Goal: Check status: Check status

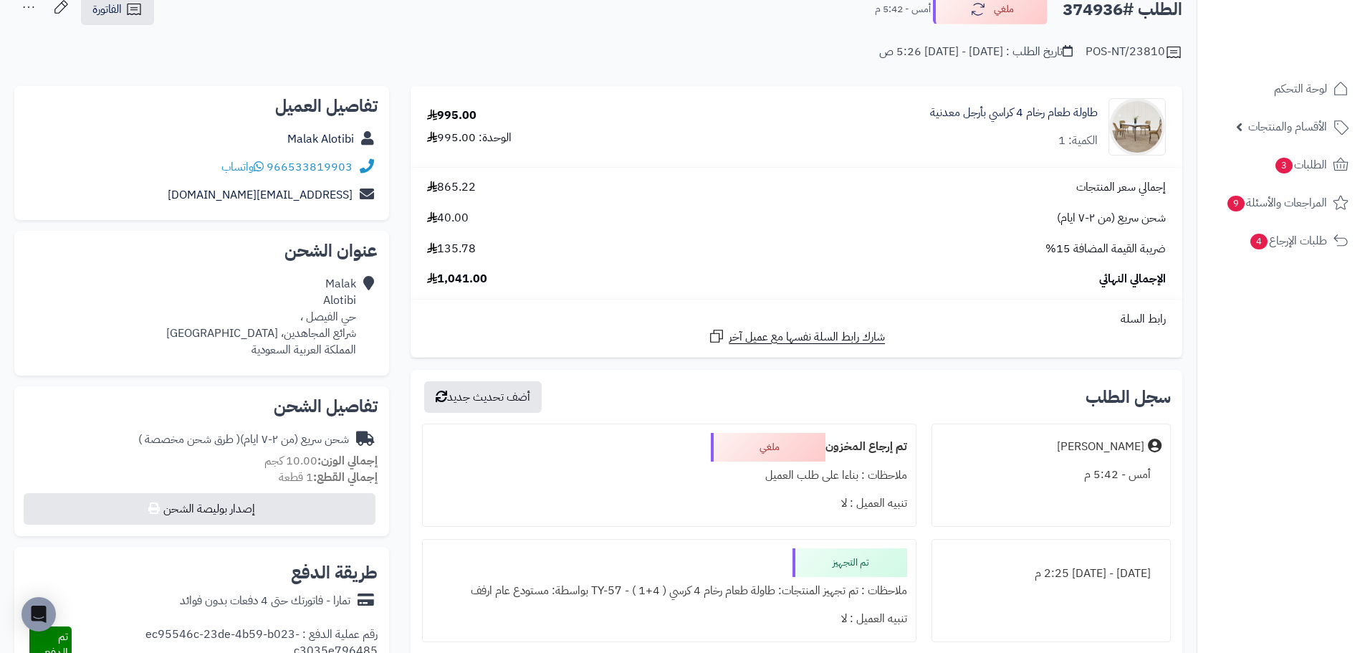
scroll to position [72, 0]
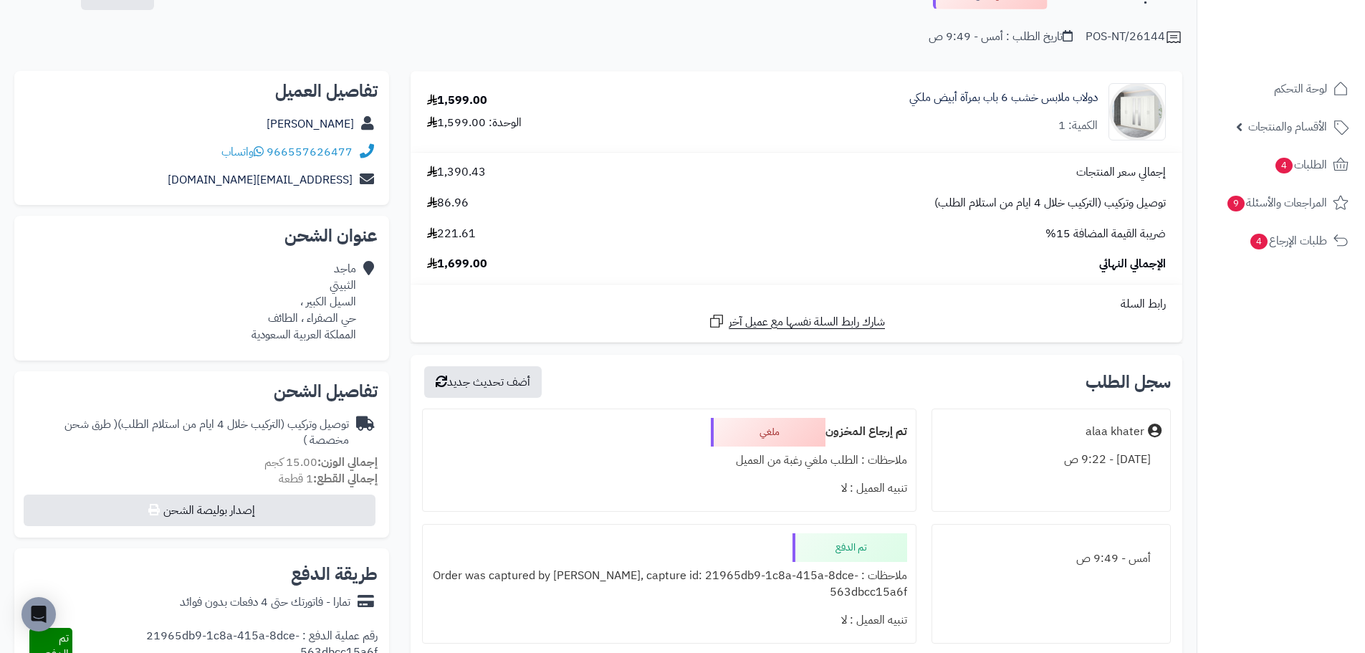
scroll to position [72, 0]
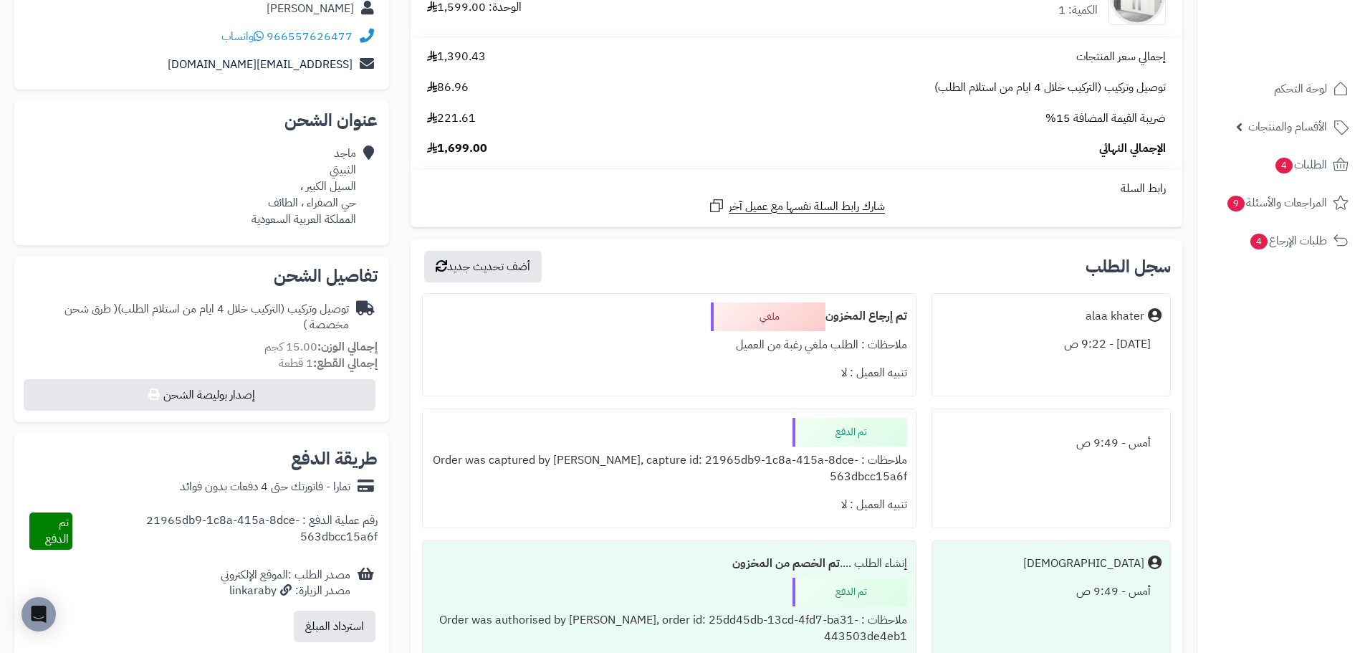
scroll to position [215, 0]
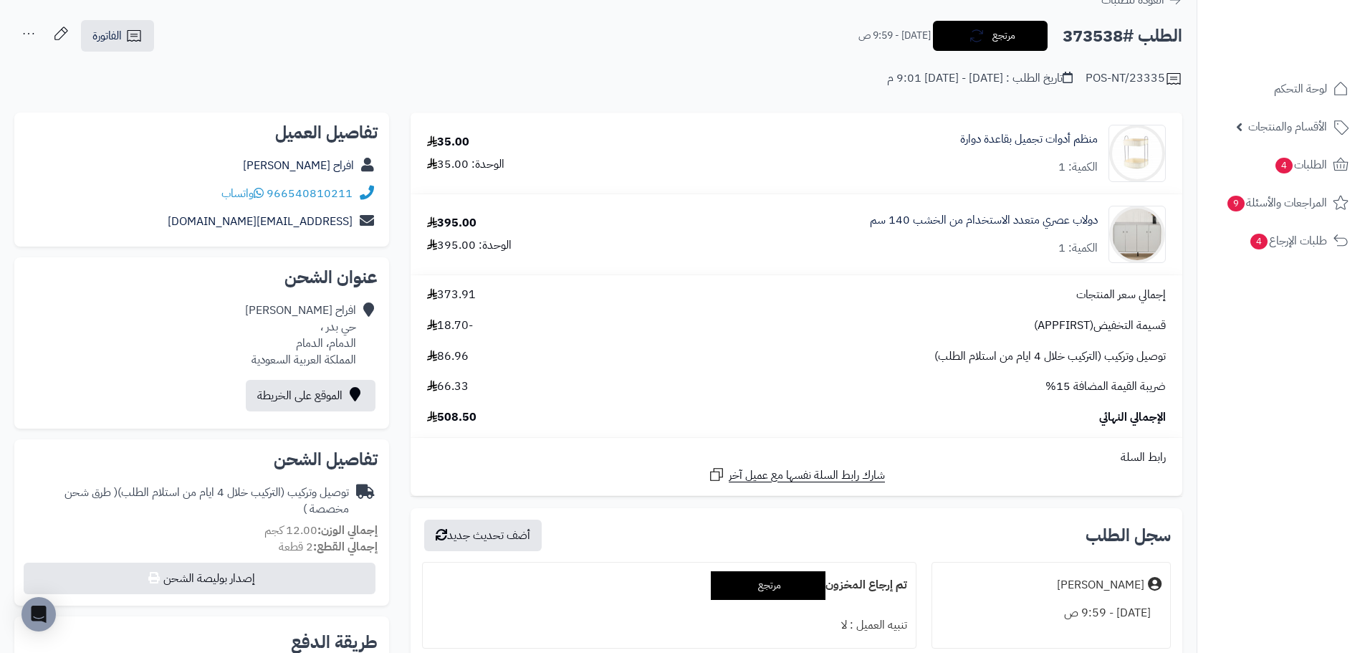
scroll to position [143, 0]
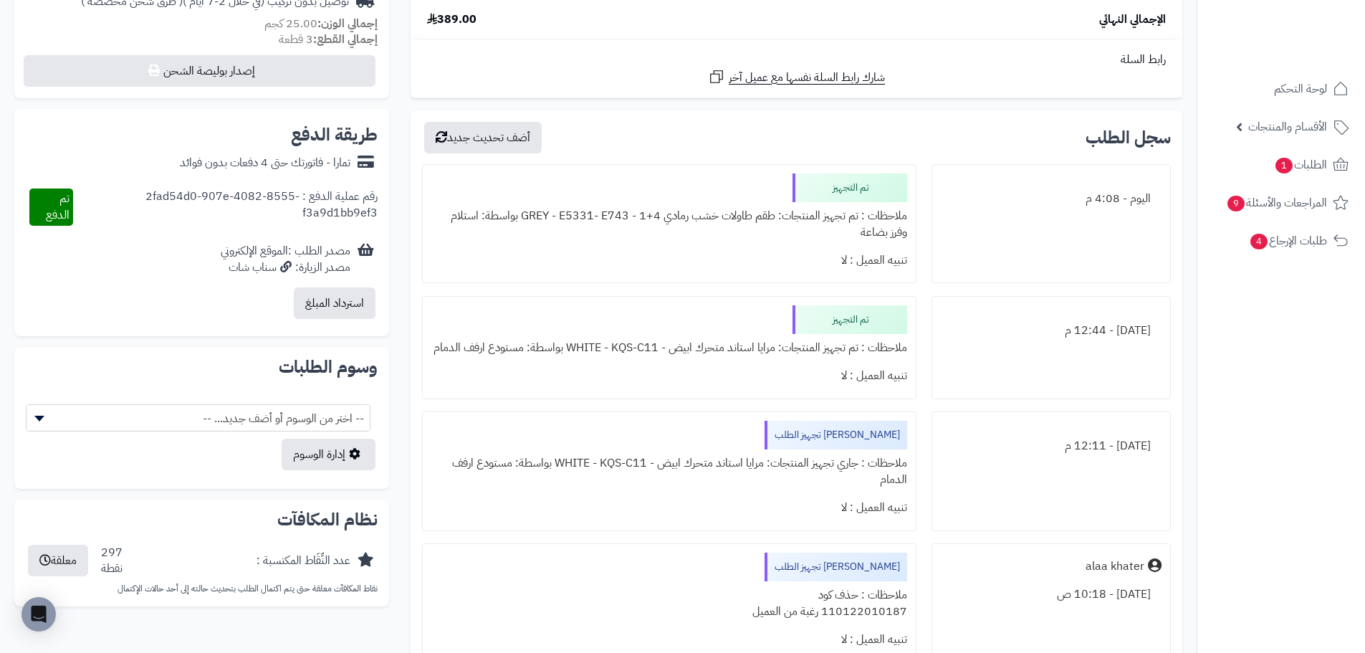
scroll to position [502, 0]
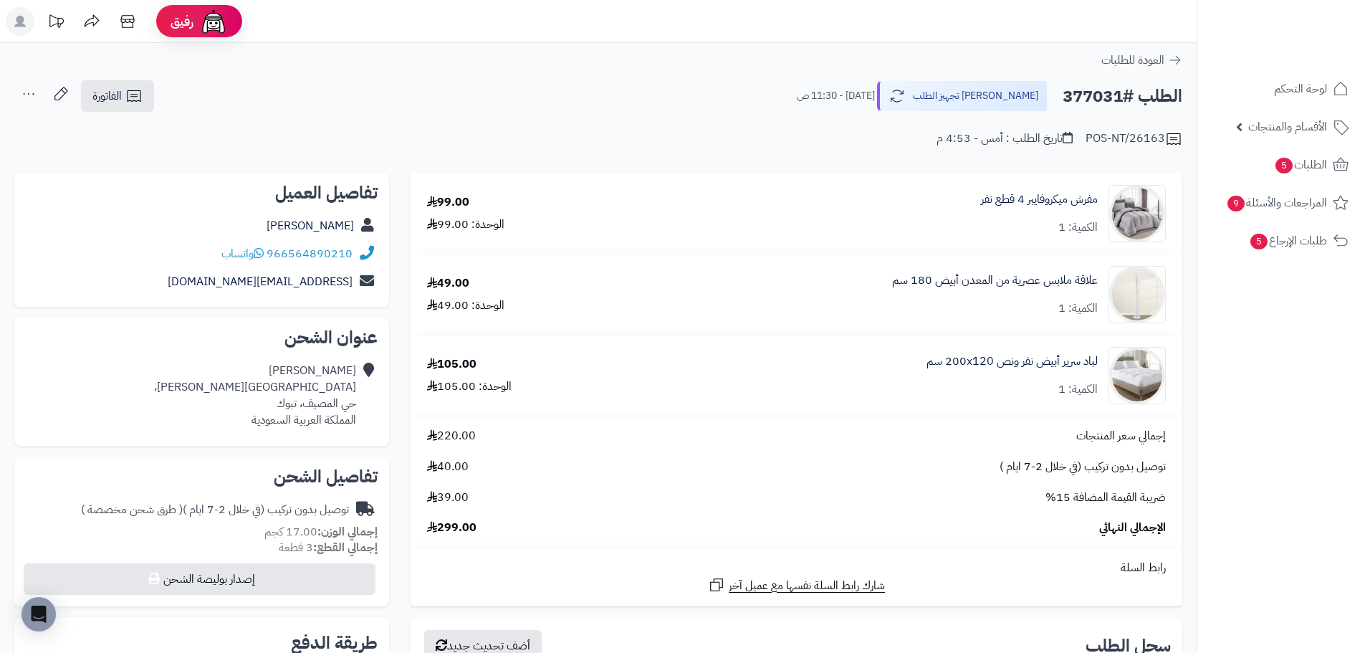
click at [1097, 100] on h2 "الطلب #377031" at bounding box center [1123, 96] width 120 height 29
copy h2 "377031"
